Goal: Transaction & Acquisition: Purchase product/service

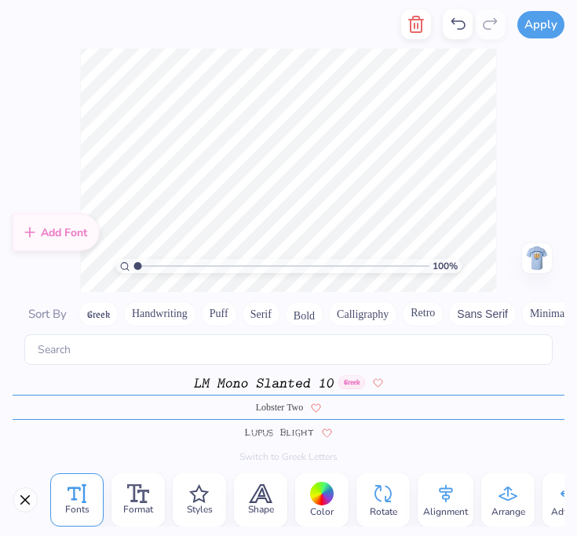
scroll to position [1, 2]
type textarea "MU"
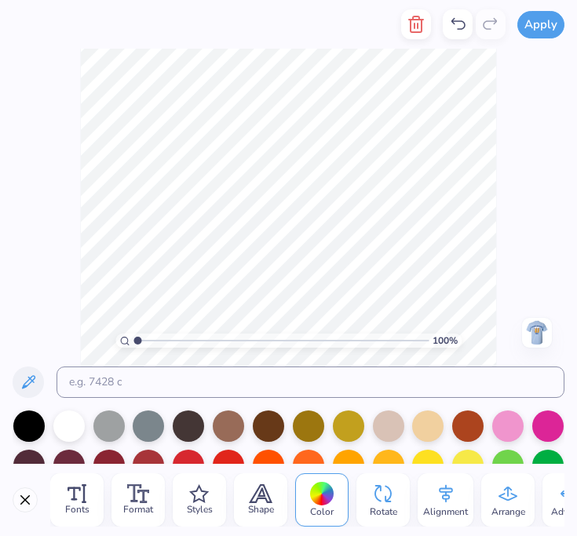
scroll to position [2, 0]
type textarea "MU Parents weekend"
click at [439, 490] on icon at bounding box center [446, 494] width 24 height 24
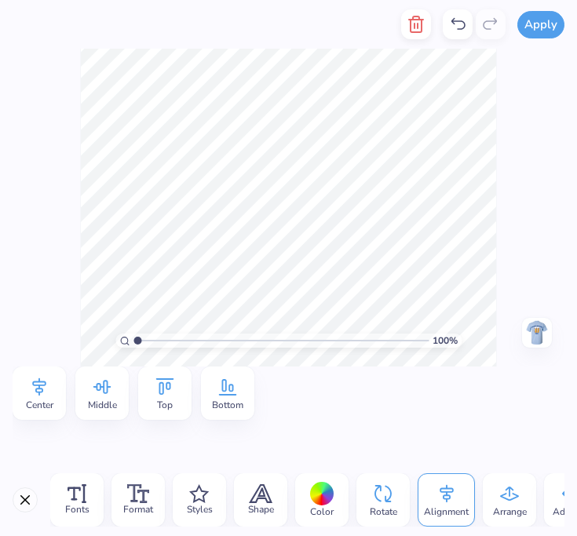
click at [34, 393] on icon at bounding box center [39, 387] width 24 height 24
click at [31, 387] on icon at bounding box center [39, 387] width 24 height 24
click at [135, 509] on span "Format" at bounding box center [138, 509] width 30 height 13
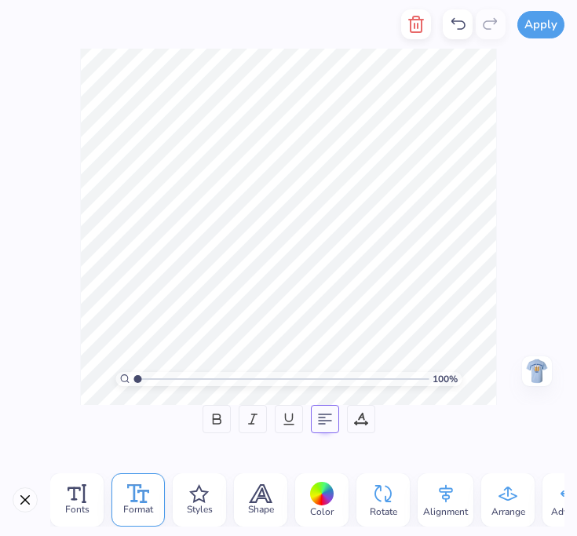
click at [325, 421] on icon at bounding box center [325, 419] width 14 height 14
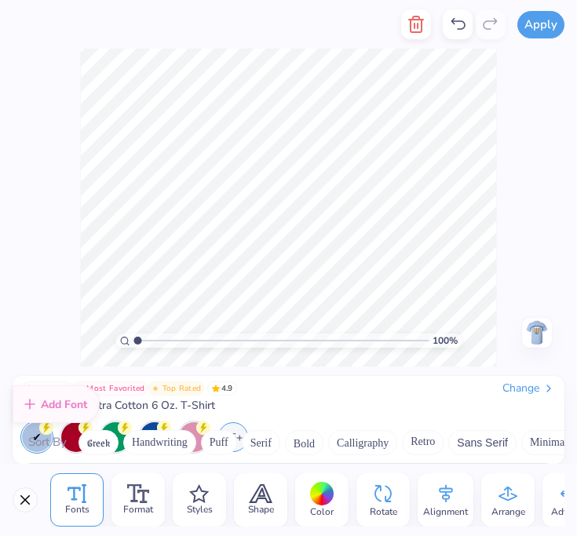
scroll to position [0, 0]
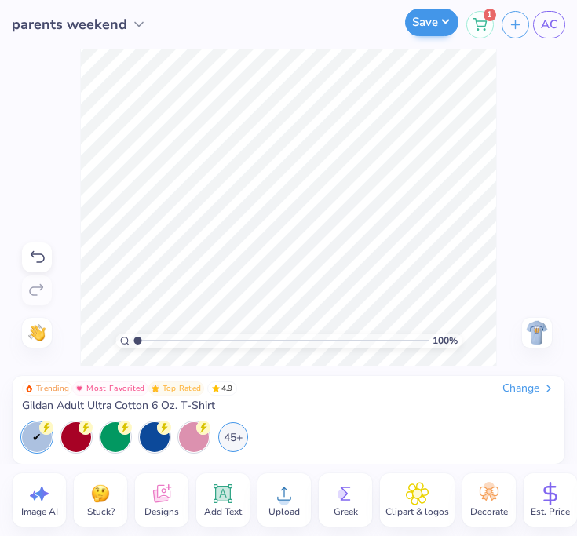
click at [429, 22] on button "Save" at bounding box center [431, 22] width 53 height 27
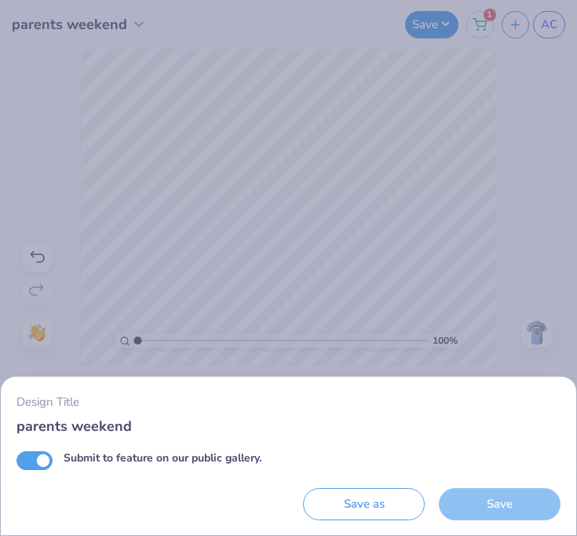
click at [512, 499] on div "Save" at bounding box center [500, 504] width 122 height 32
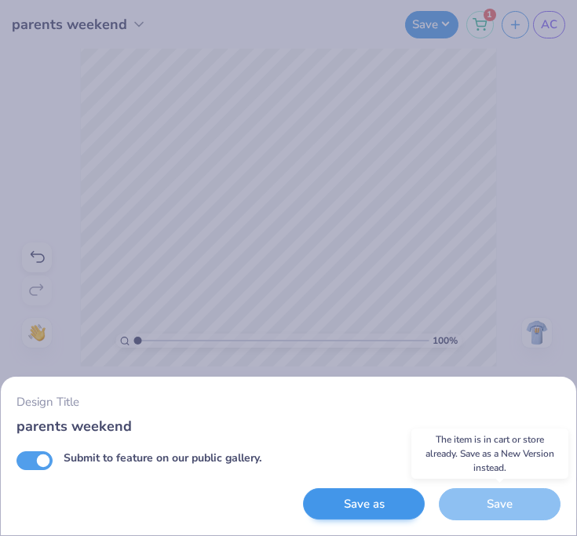
click at [373, 496] on button "Save as" at bounding box center [364, 504] width 122 height 32
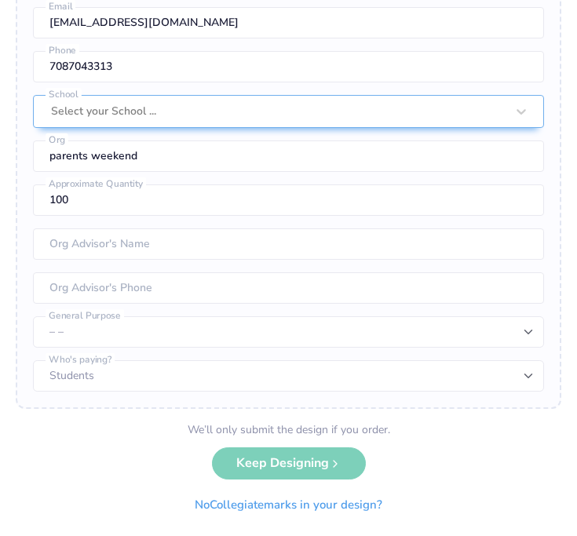
scroll to position [466, 0]
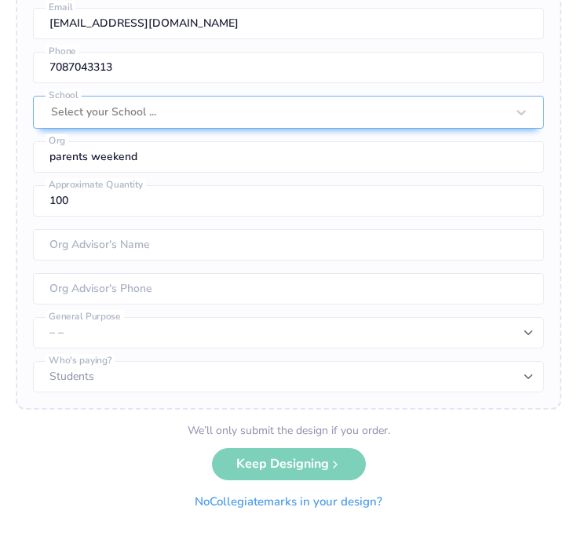
click at [352, 501] on button "No Collegiate marks in your design?" at bounding box center [288, 502] width 214 height 32
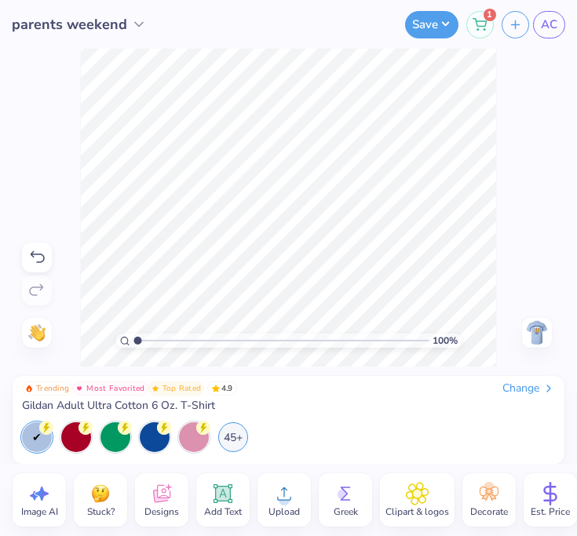
scroll to position [0, 0]
click at [428, 27] on button "Save" at bounding box center [431, 22] width 53 height 27
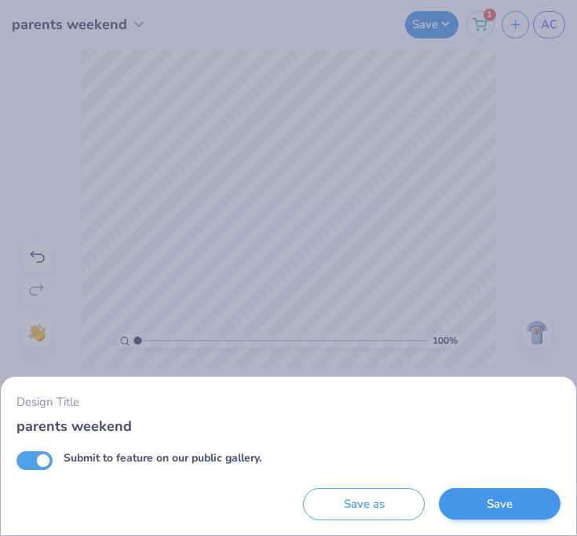
click at [509, 493] on button "Save" at bounding box center [500, 504] width 122 height 32
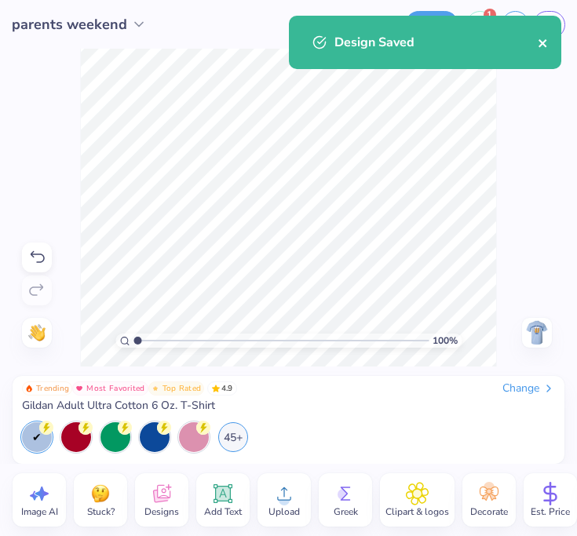
click at [540, 43] on icon "close" at bounding box center [543, 43] width 11 height 13
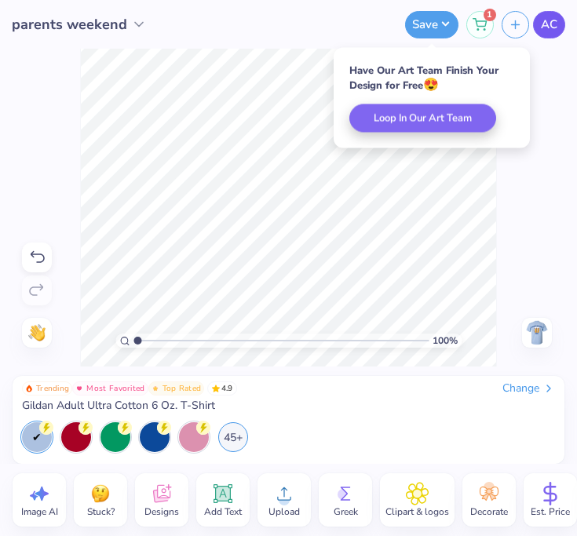
click at [549, 29] on span "AC" at bounding box center [549, 25] width 16 height 18
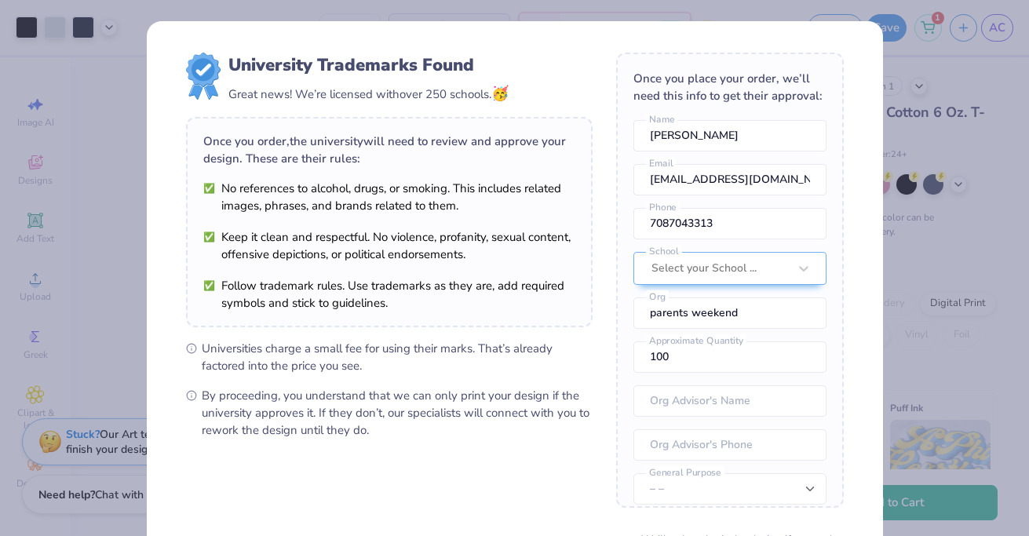
click at [576, 95] on div "University Trademarks Found Great news! We’re licensed with over 250 schools. 🥳…" at bounding box center [514, 268] width 1029 height 536
click at [576, 177] on div "University Trademarks Found Great news! We’re licensed with over 250 schools. 🥳…" at bounding box center [514, 268] width 1029 height 536
click at [576, 162] on div "University Trademarks Found Great news! We’re licensed with over 250 schools. 🥳…" at bounding box center [514, 268] width 1029 height 536
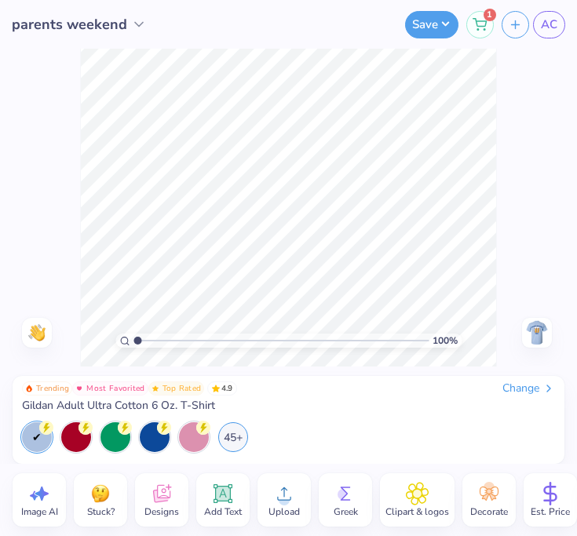
click at [538, 327] on img at bounding box center [536, 332] width 25 height 25
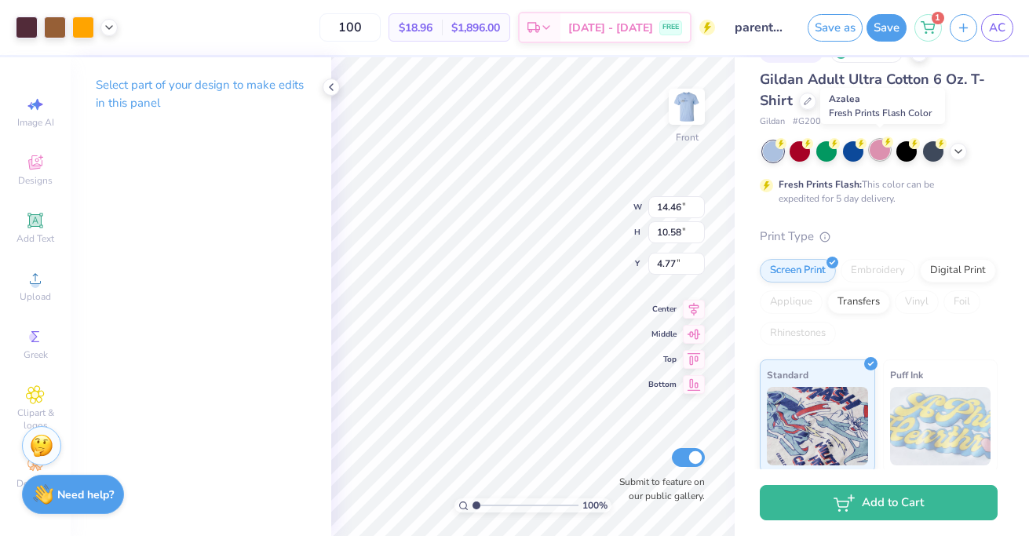
scroll to position [38, 0]
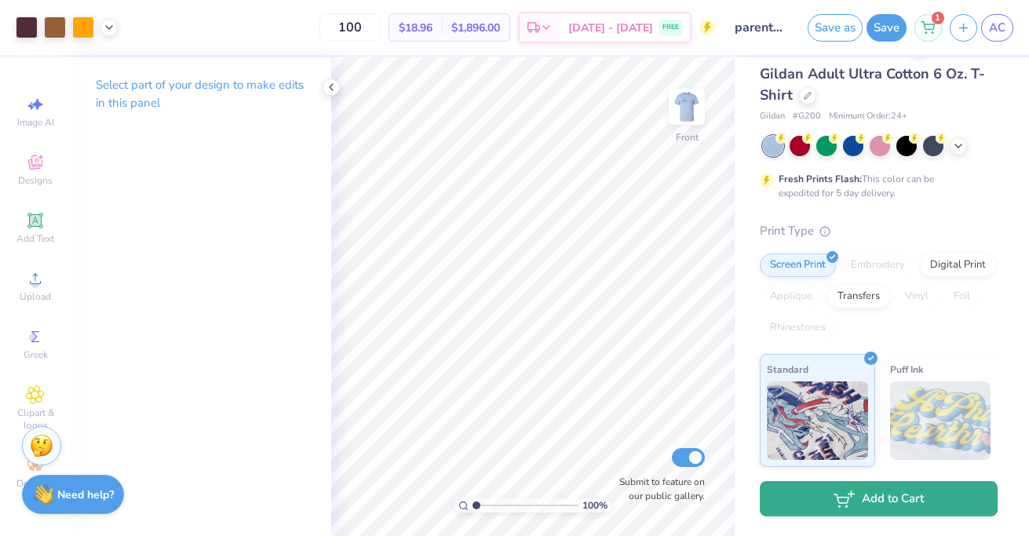
click at [576, 494] on button "Add to Cart" at bounding box center [879, 498] width 238 height 35
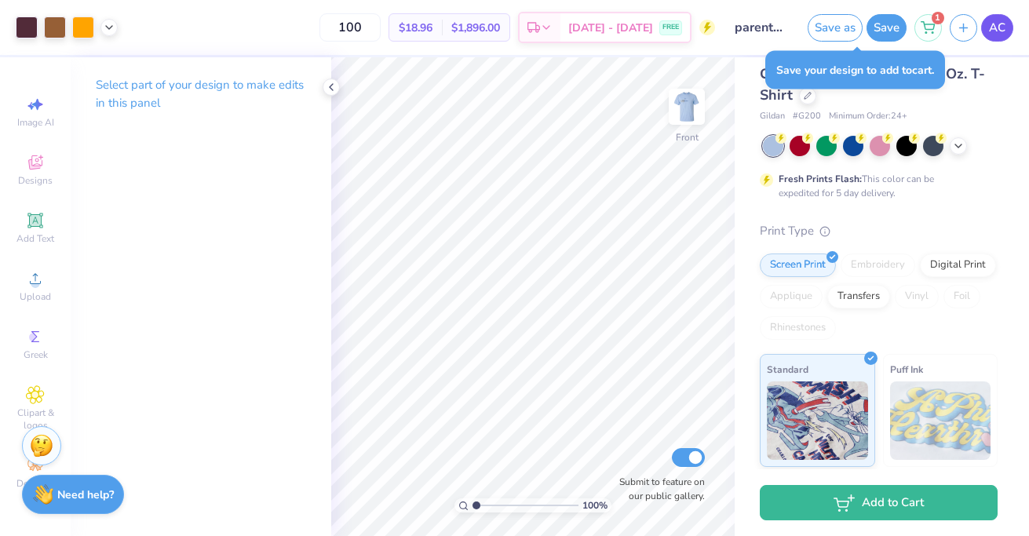
click at [576, 30] on span "AC" at bounding box center [997, 28] width 16 height 18
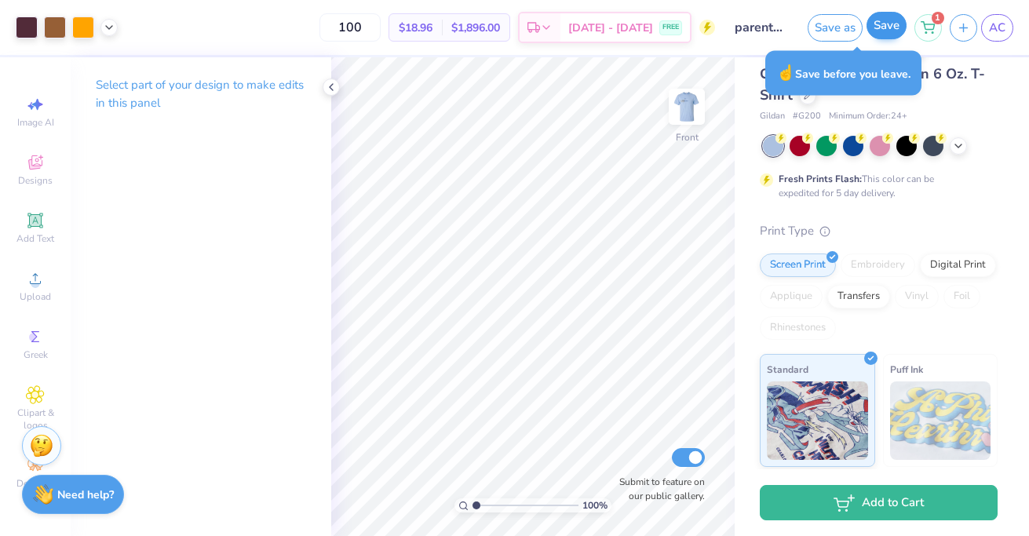
click at [576, 28] on button "Save" at bounding box center [886, 25] width 40 height 27
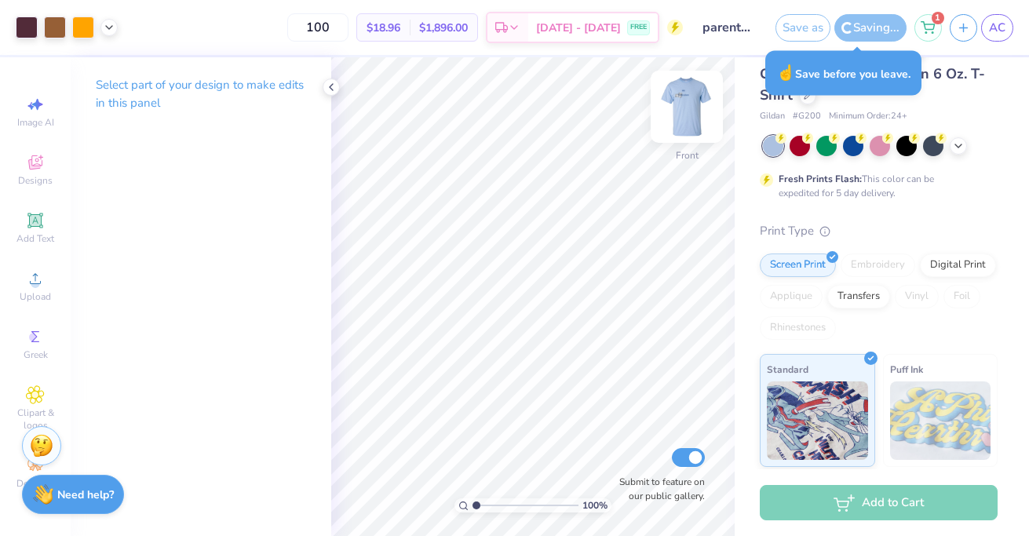
click at [576, 105] on img at bounding box center [686, 106] width 63 height 63
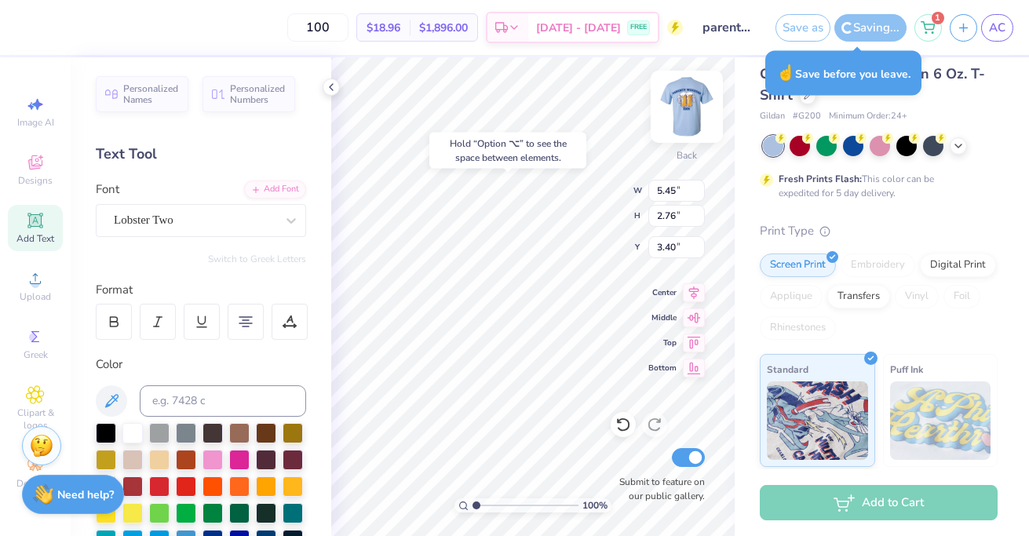
type input "4.48"
type input "6.08"
type input "3.09"
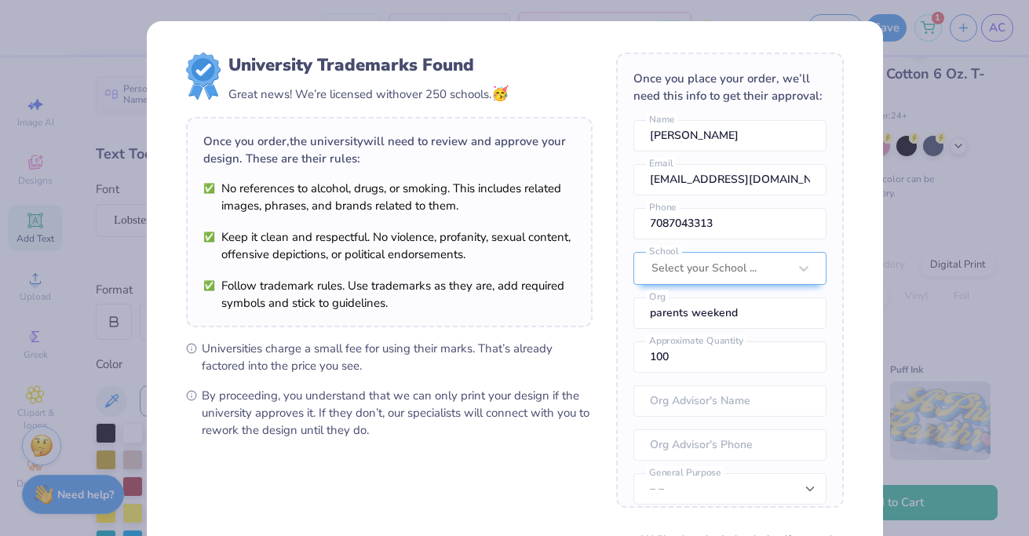
click at [498, 181] on body "100 $18.96 Per Item $1,896.00 Total Est. Delivery [DATE] - [DATE] FREE Design T…" at bounding box center [514, 268] width 1029 height 536
type input "4.16"
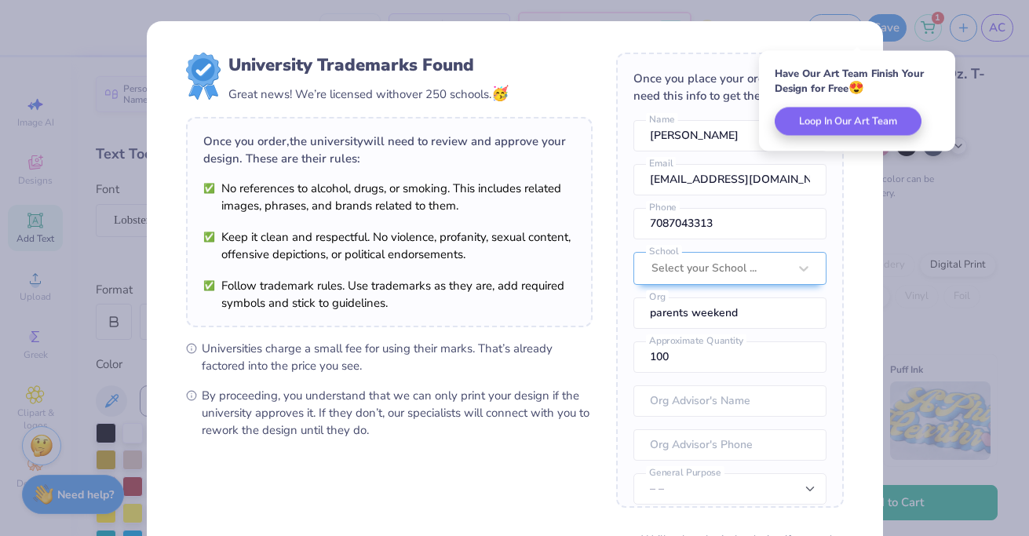
click at [570, 83] on div "University Trademarks Found Great news! We’re licensed with over 250 schools. 🥳" at bounding box center [389, 79] width 407 height 52
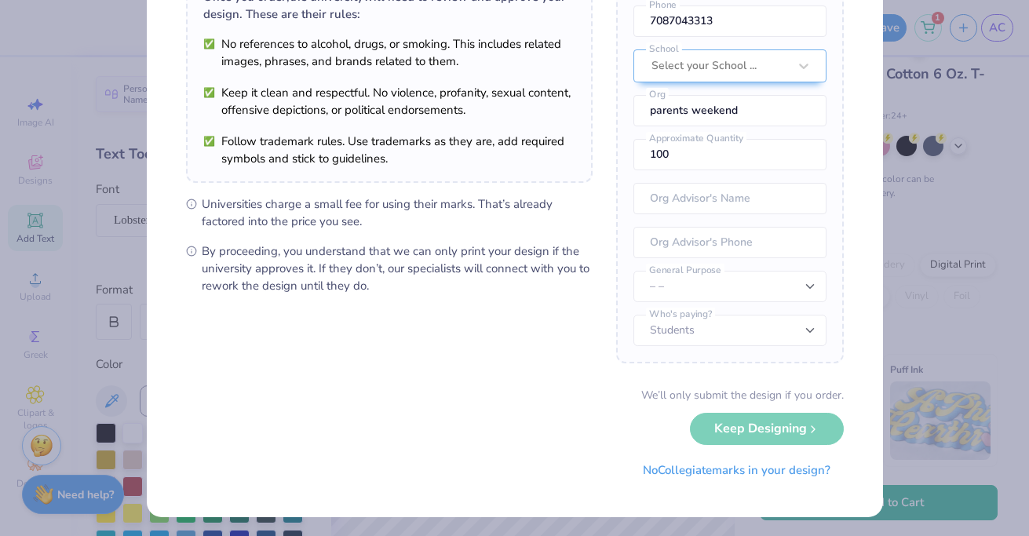
scroll to position [147, 0]
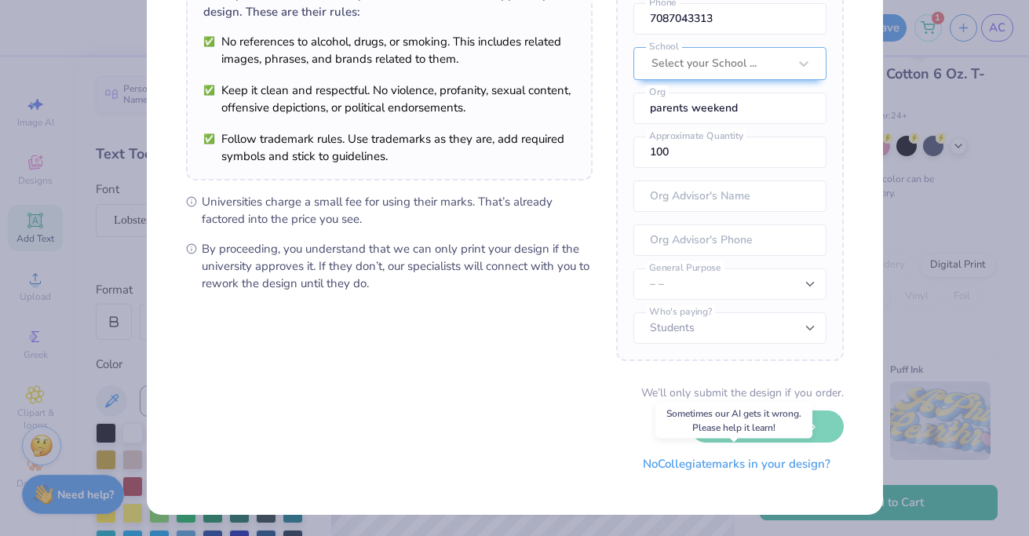
click at [576, 465] on button "No Collegiate marks in your design?" at bounding box center [736, 464] width 214 height 32
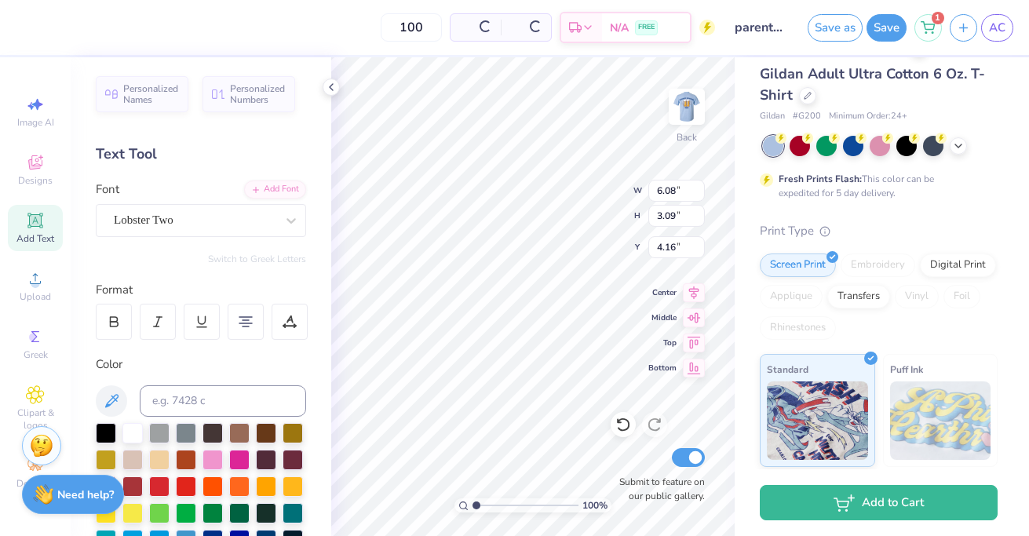
scroll to position [0, 0]
click at [576, 27] on span "AC" at bounding box center [997, 28] width 16 height 18
click at [576, 108] on img at bounding box center [686, 106] width 63 height 63
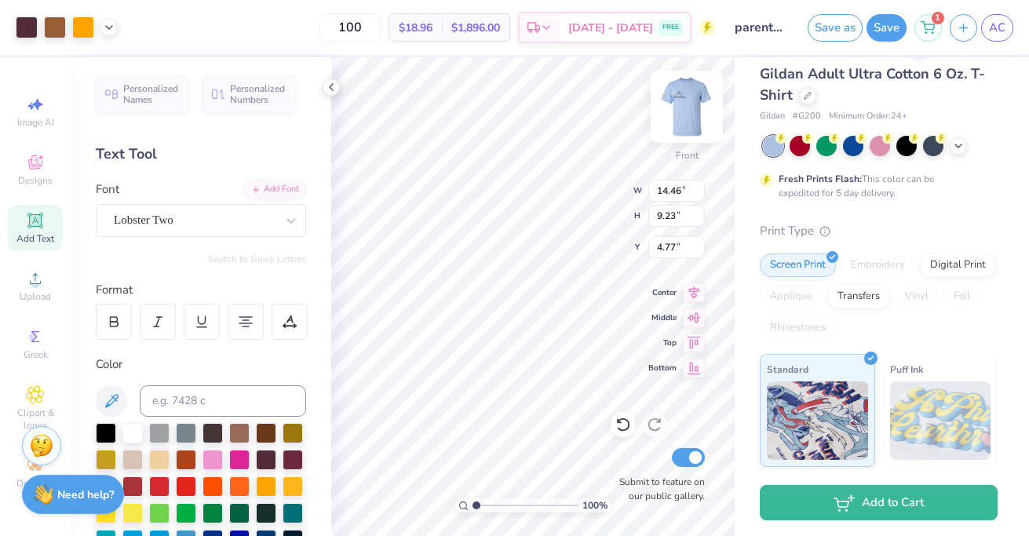
type input "14.09"
type input "8.99"
type input "5.01"
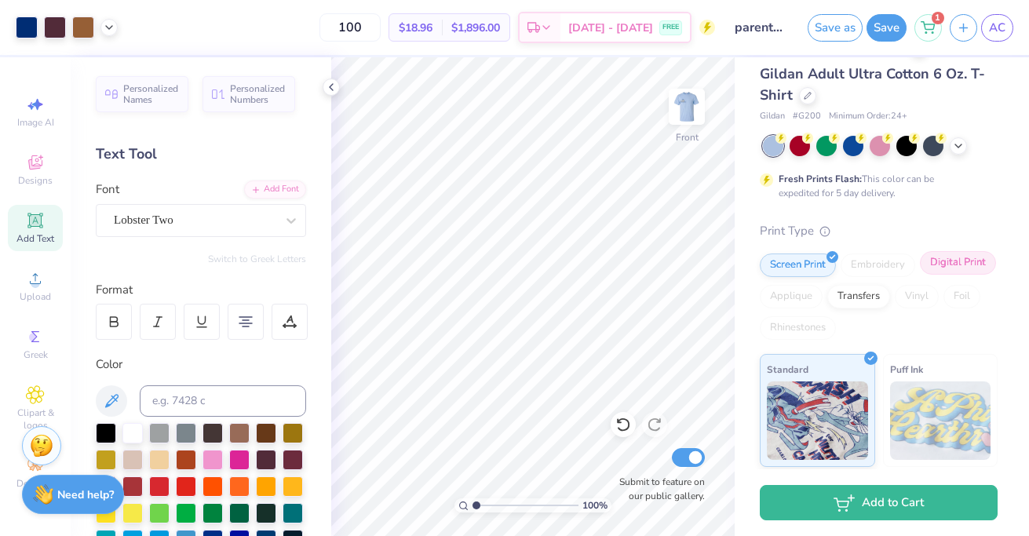
click at [576, 264] on div "Digital Print" at bounding box center [958, 263] width 76 height 24
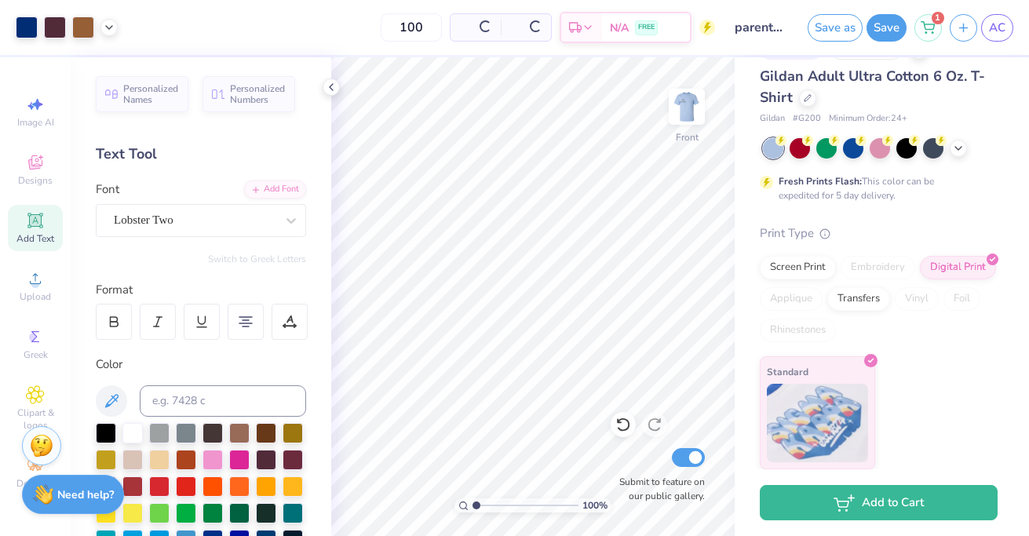
scroll to position [35, 0]
click at [553, 25] on icon at bounding box center [546, 30] width 13 height 13
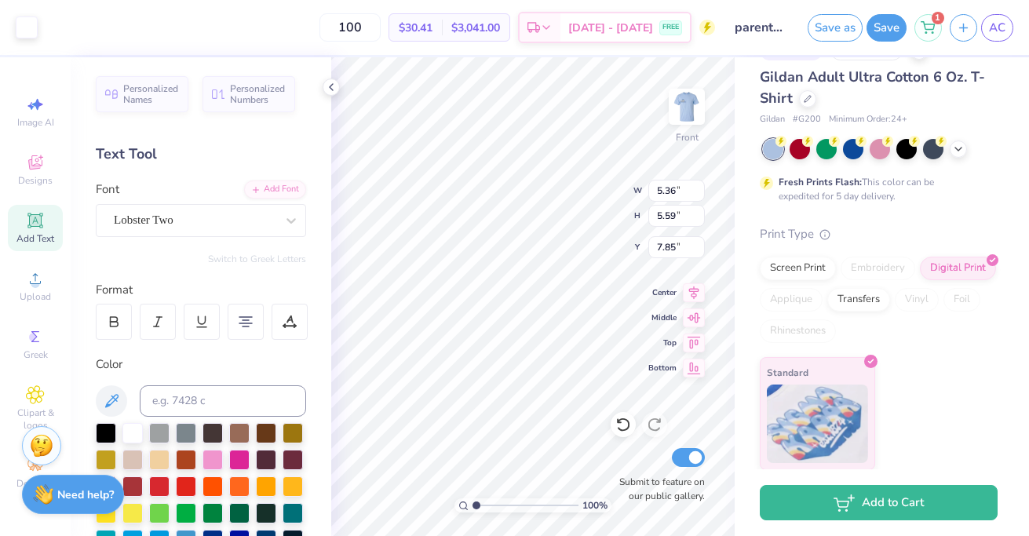
type input "8.66"
type input "7.31"
type input "6.69"
